Goal: Task Accomplishment & Management: Use online tool/utility

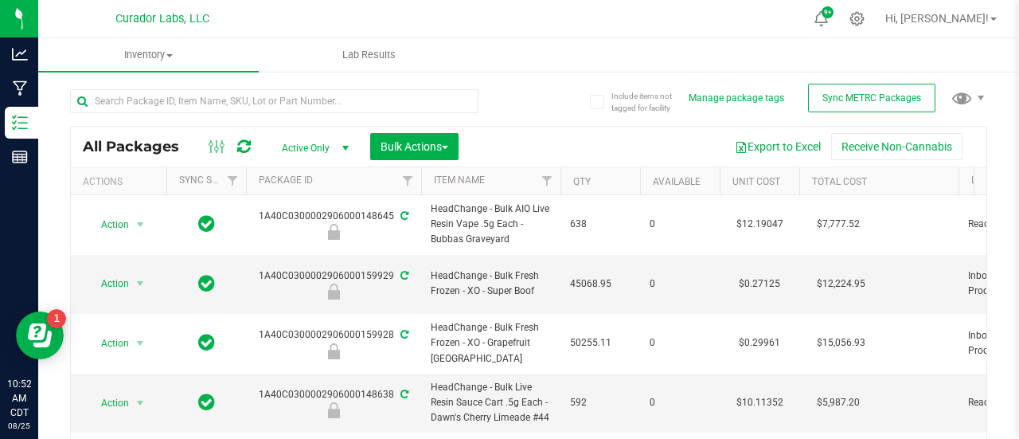
click at [288, 88] on div at bounding box center [299, 100] width 459 height 51
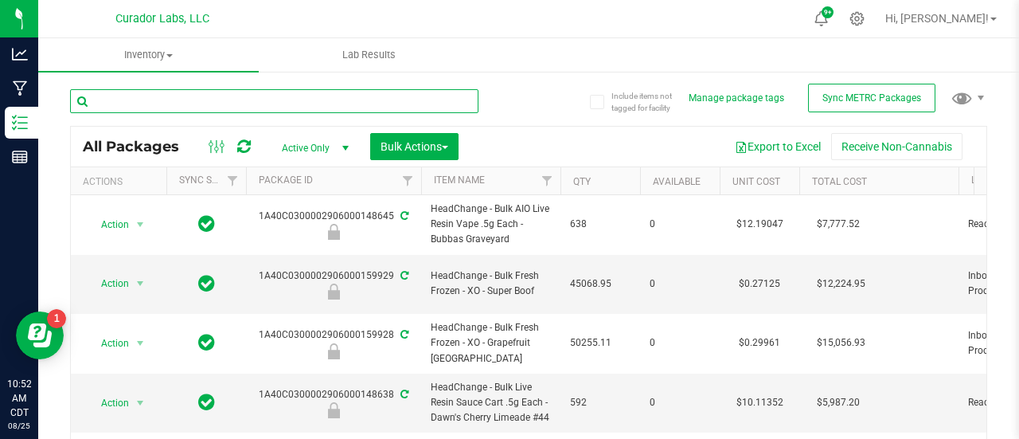
click at [291, 92] on input "text" at bounding box center [274, 101] width 408 height 24
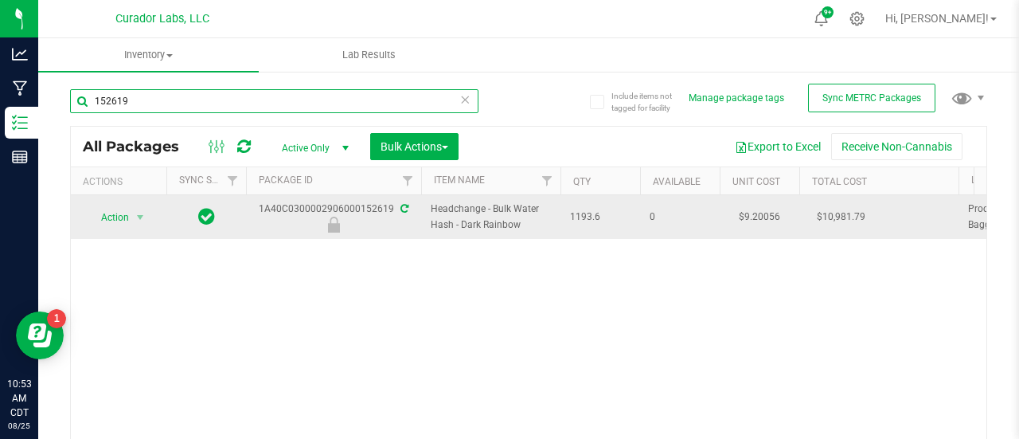
type input "152619"
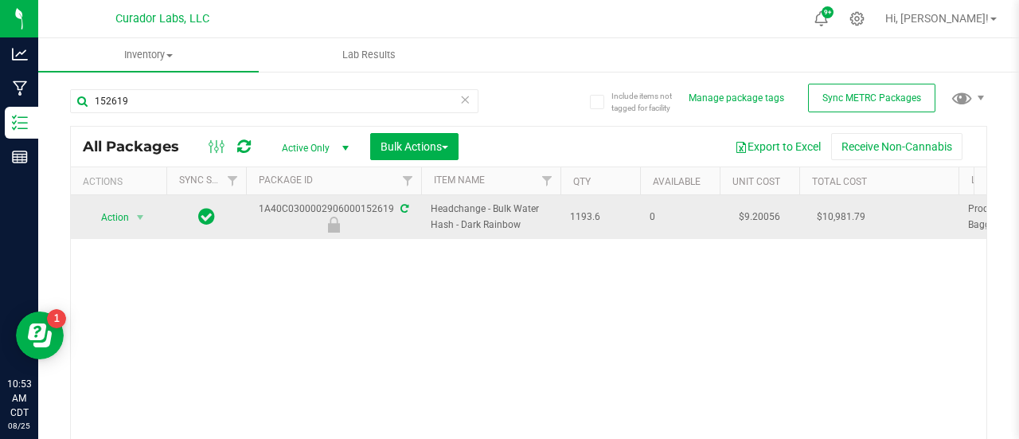
drag, startPoint x: 532, startPoint y: 232, endPoint x: 414, endPoint y: 203, distance: 121.4
copy tr "Headchange - Bulk Water Hash - Dark Rainbow"
click at [124, 217] on span "Action" at bounding box center [108, 217] width 43 height 22
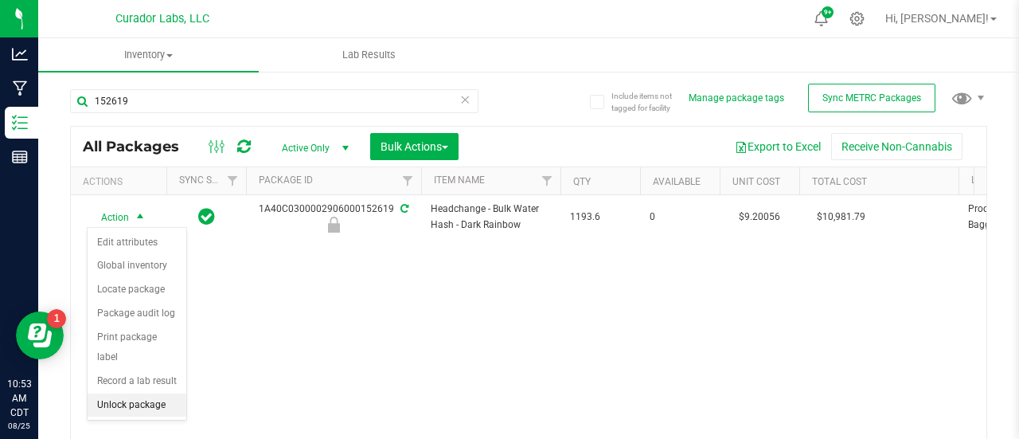
click at [134, 401] on li "Unlock package" at bounding box center [137, 405] width 99 height 24
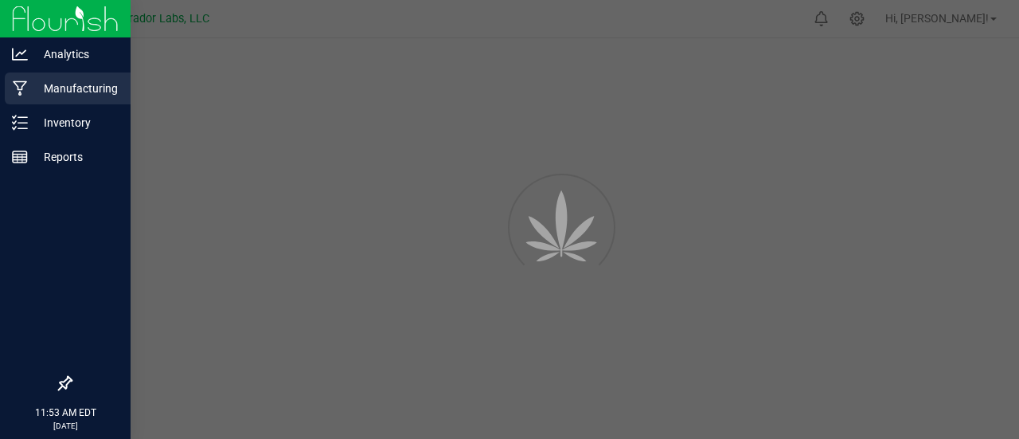
click at [54, 88] on p "Manufacturing" at bounding box center [76, 88] width 96 height 19
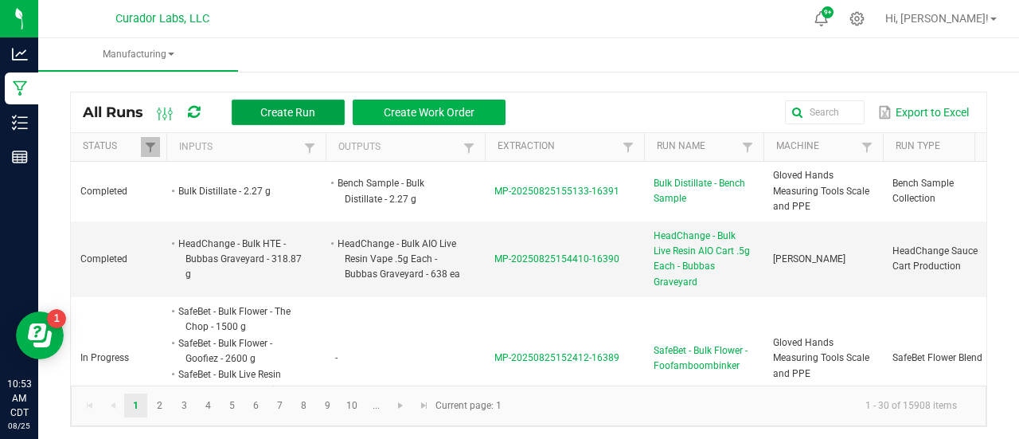
click at [274, 117] on span "Create Run" at bounding box center [287, 112] width 55 height 13
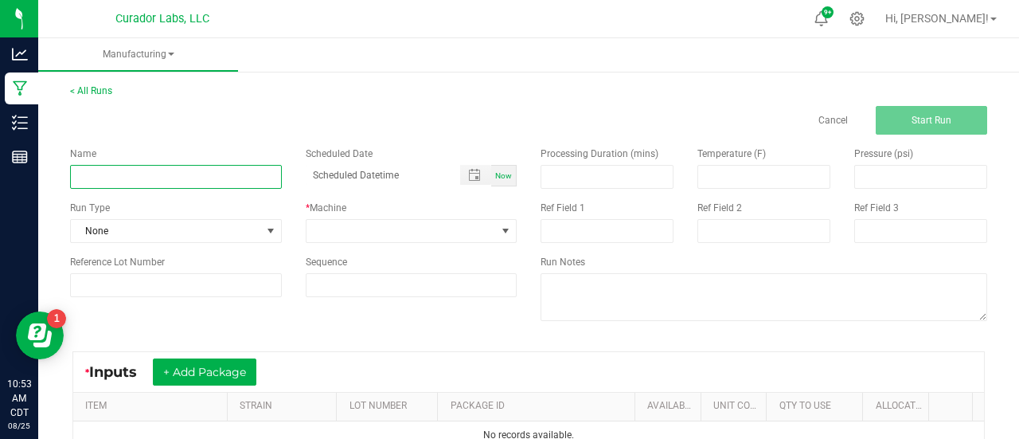
click at [193, 178] on input at bounding box center [176, 177] width 212 height 24
paste input "Headchange - Bulk Water Hash - Dark Rainbow"
click at [135, 182] on input "Headchange - Bulk Water Hash - Dark Rainbow" at bounding box center [176, 177] width 212 height 24
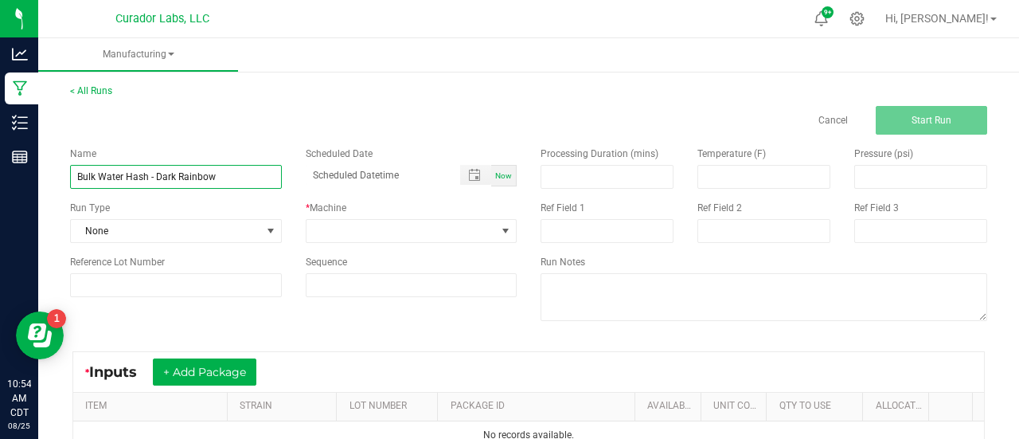
click at [148, 178] on input "Bulk Water Hash - Dark Rainbow" at bounding box center [176, 177] width 212 height 24
type input "Bulk Live Rosin Pressing - Dark Rainbow"
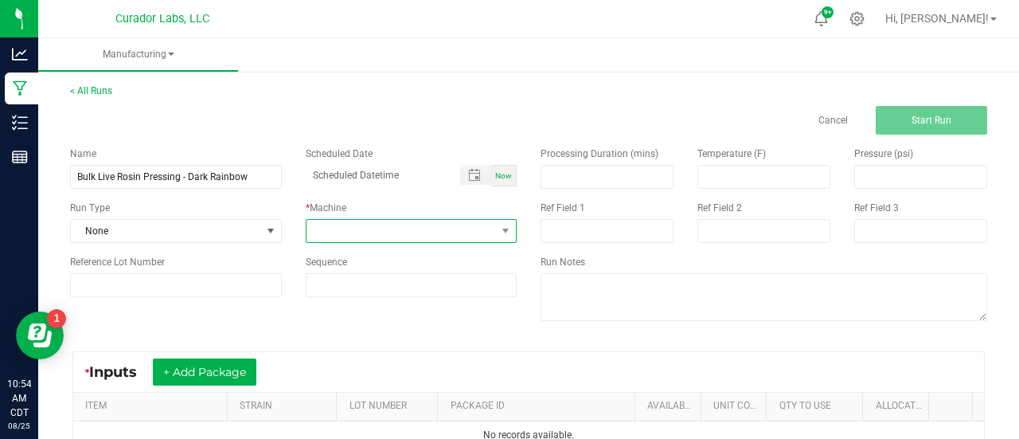
click at [378, 232] on span at bounding box center [401, 231] width 190 height 22
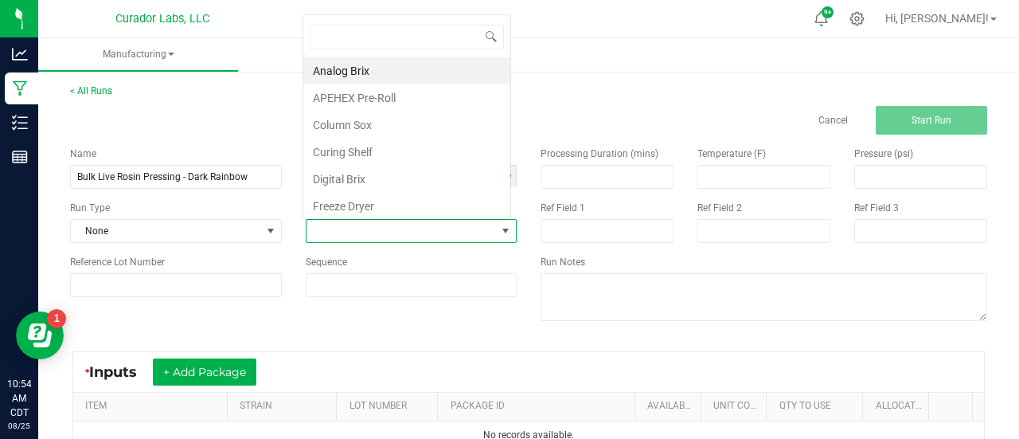
scroll to position [23, 205]
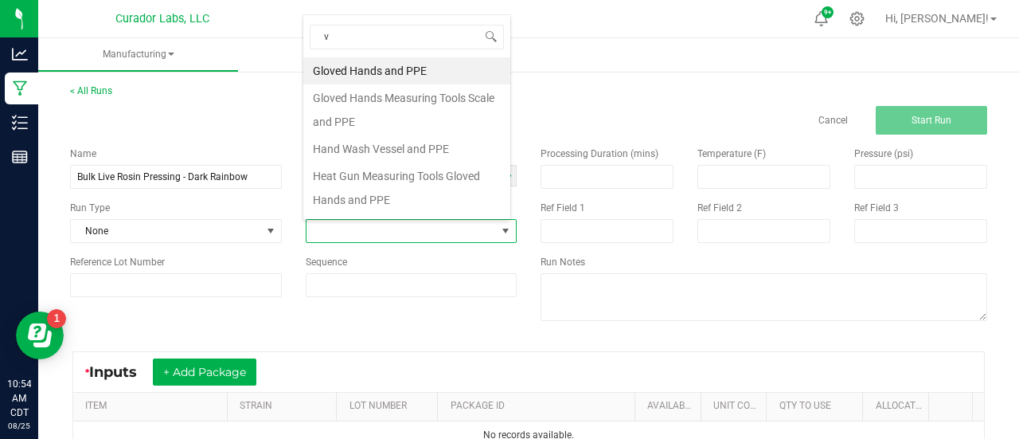
type input "v3"
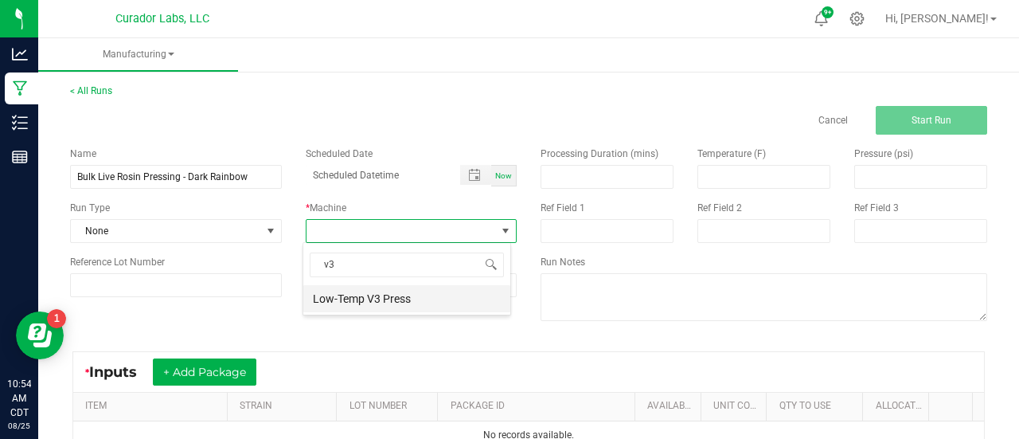
click at [363, 298] on li "Low-Temp V3 Press" at bounding box center [406, 298] width 207 height 27
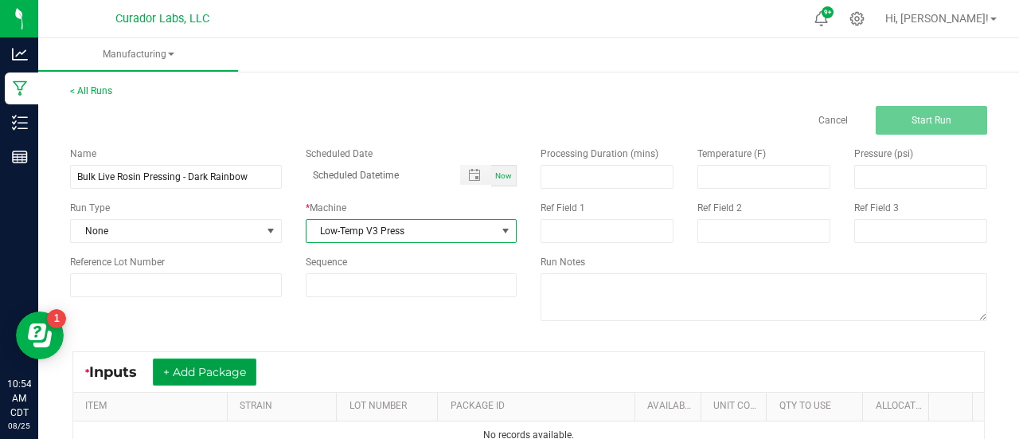
click at [248, 371] on button "+ Add Package" at bounding box center [204, 371] width 103 height 27
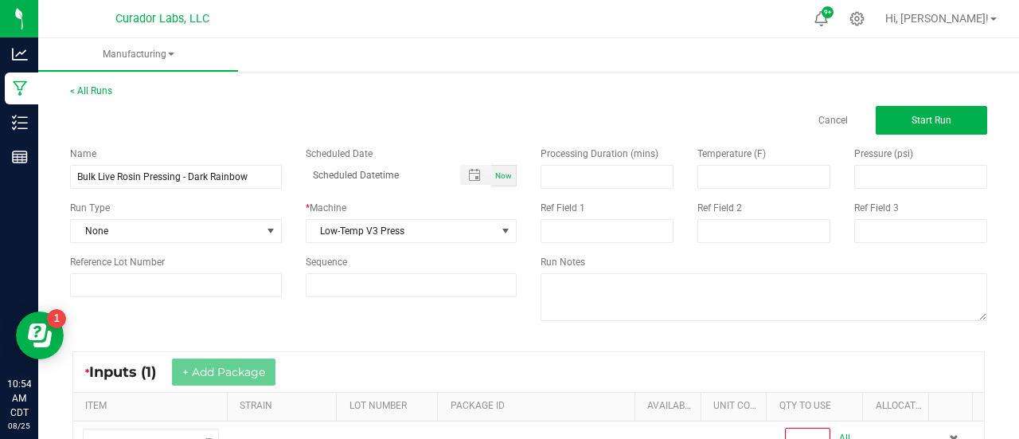
scroll to position [63, 0]
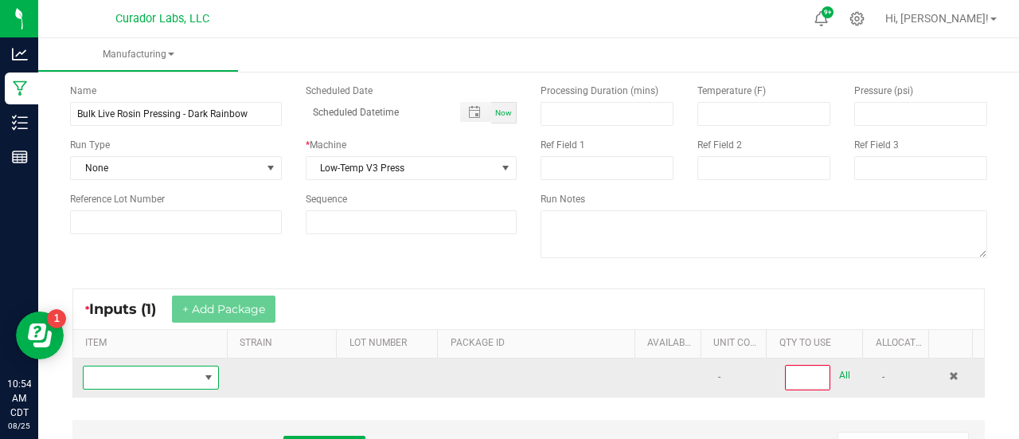
click at [211, 369] on span "NO DATA FOUND" at bounding box center [208, 377] width 20 height 22
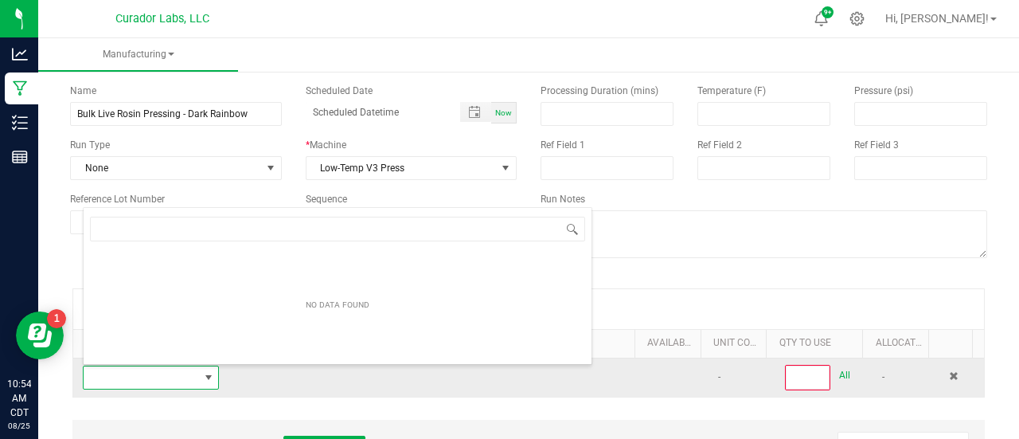
scroll to position [23, 131]
type input "Headchange - Bulk Water Hash - Dark Rainbow"
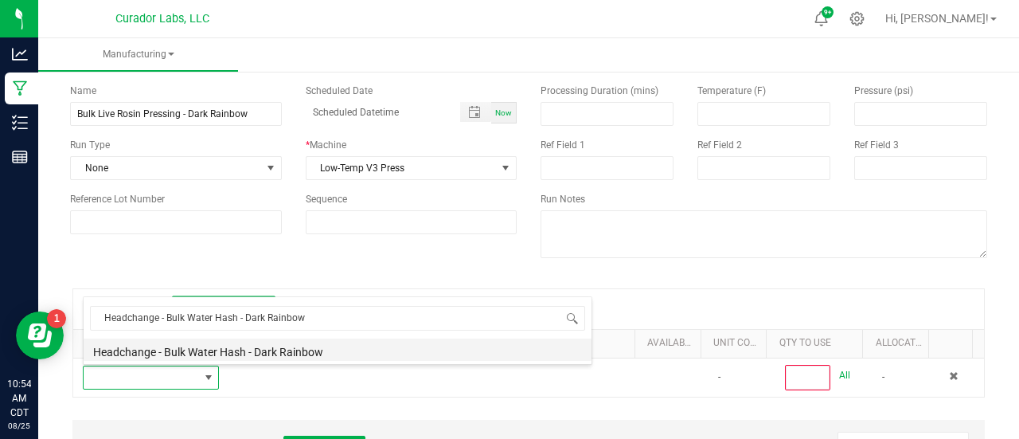
click at [209, 359] on li "Headchange - Bulk Water Hash - Dark Rainbow" at bounding box center [338, 349] width 508 height 22
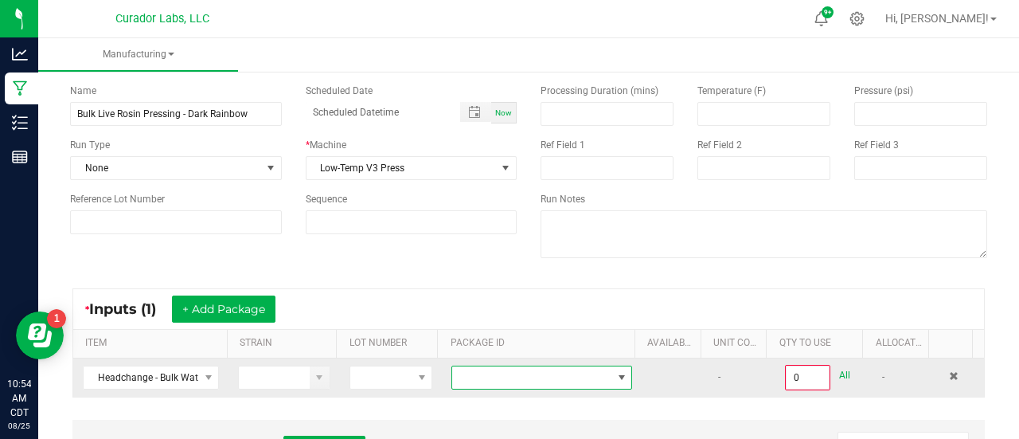
click at [459, 386] on span at bounding box center [531, 377] width 159 height 22
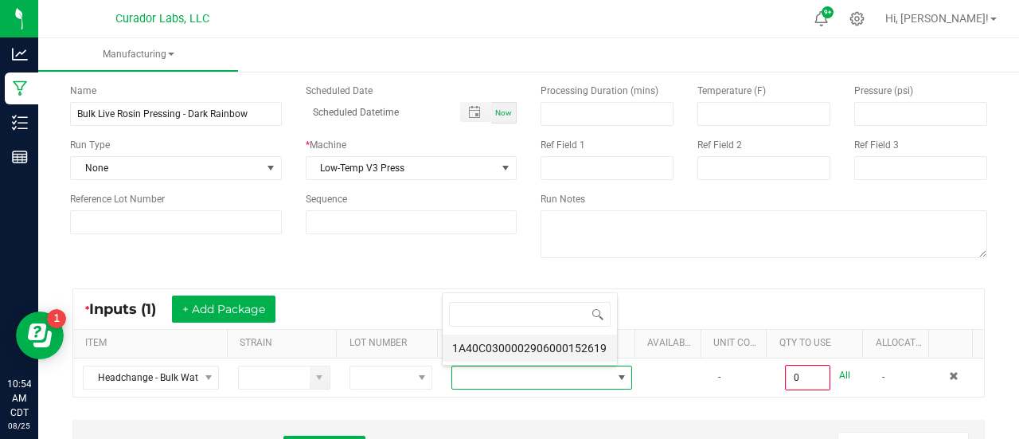
click at [474, 352] on li "1A40C0300002906000152619" at bounding box center [530, 347] width 174 height 27
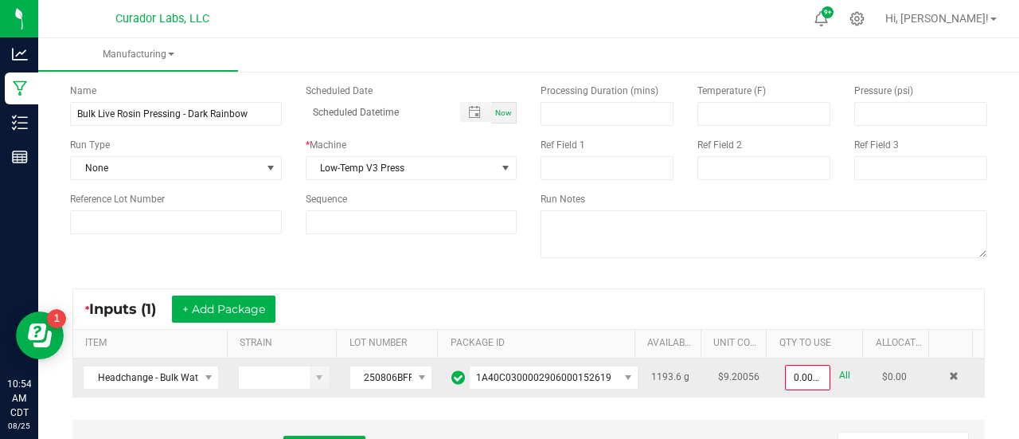
click at [839, 380] on link "All" at bounding box center [844, 375] width 11 height 21
type input "1193.6000 g"
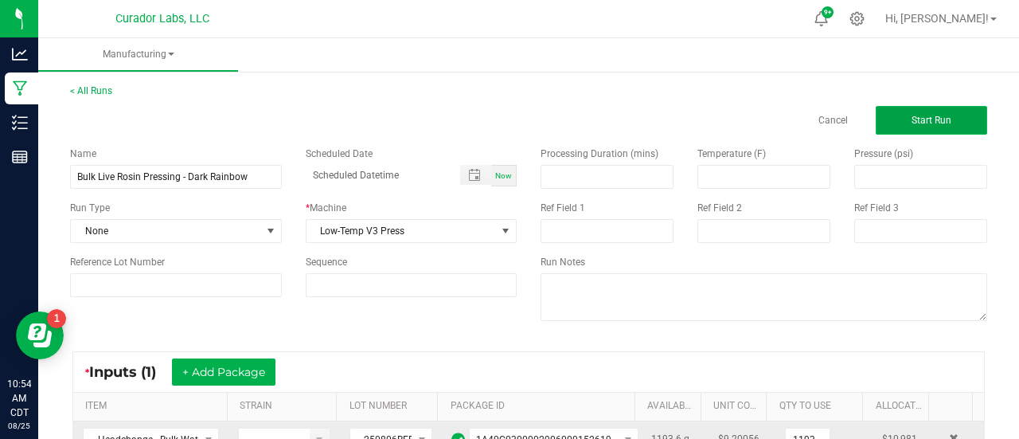
click at [896, 111] on button "Start Run" at bounding box center [931, 120] width 111 height 29
